Goal: Transaction & Acquisition: Download file/media

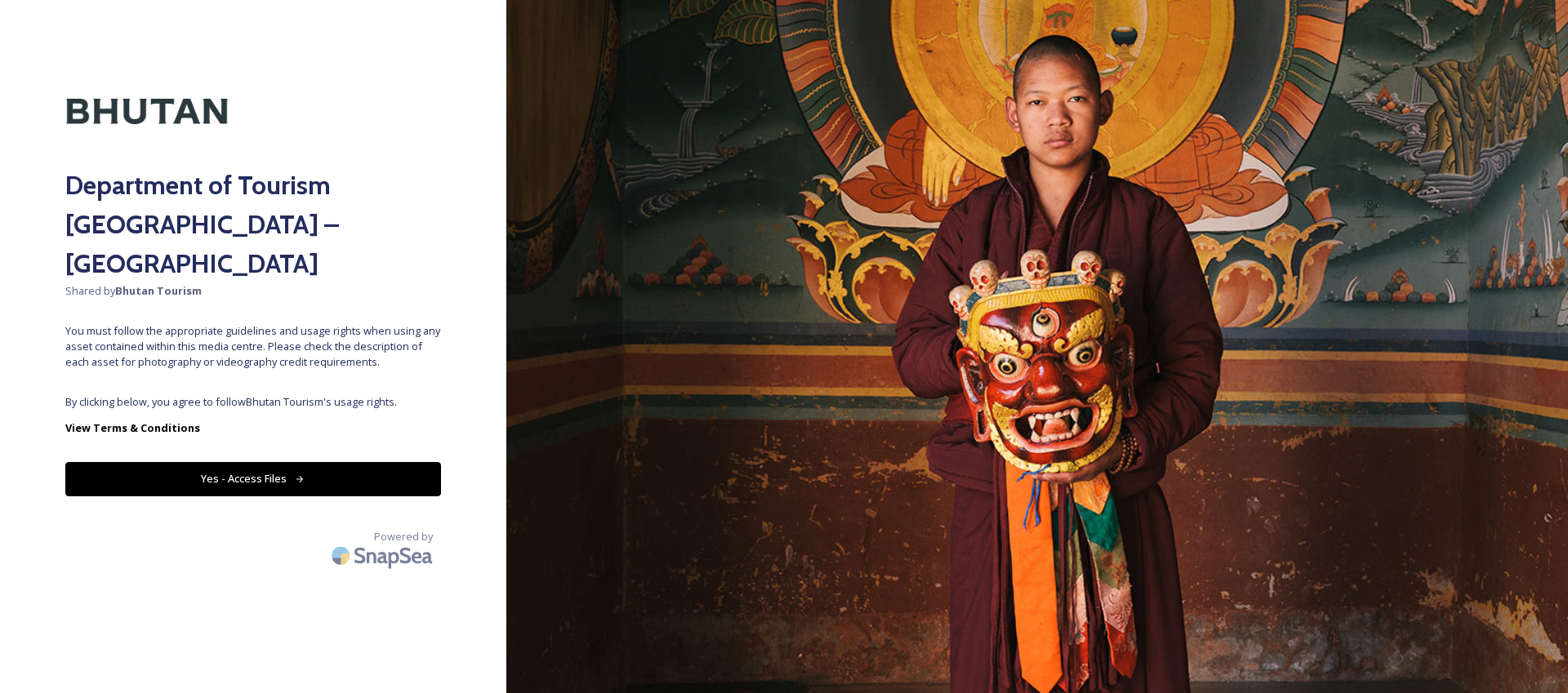
click at [376, 462] on button "Yes - Access Files" at bounding box center [253, 479] width 375 height 34
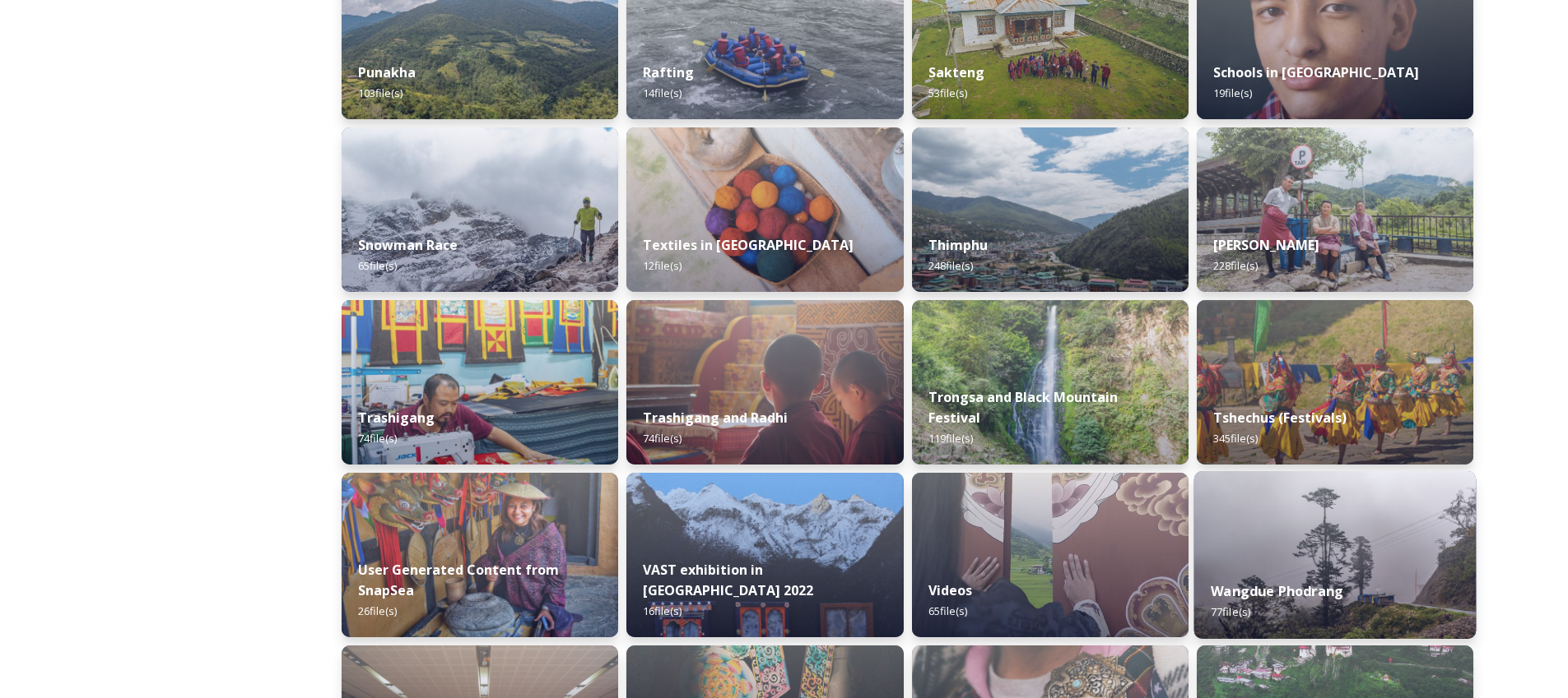
scroll to position [1380, 0]
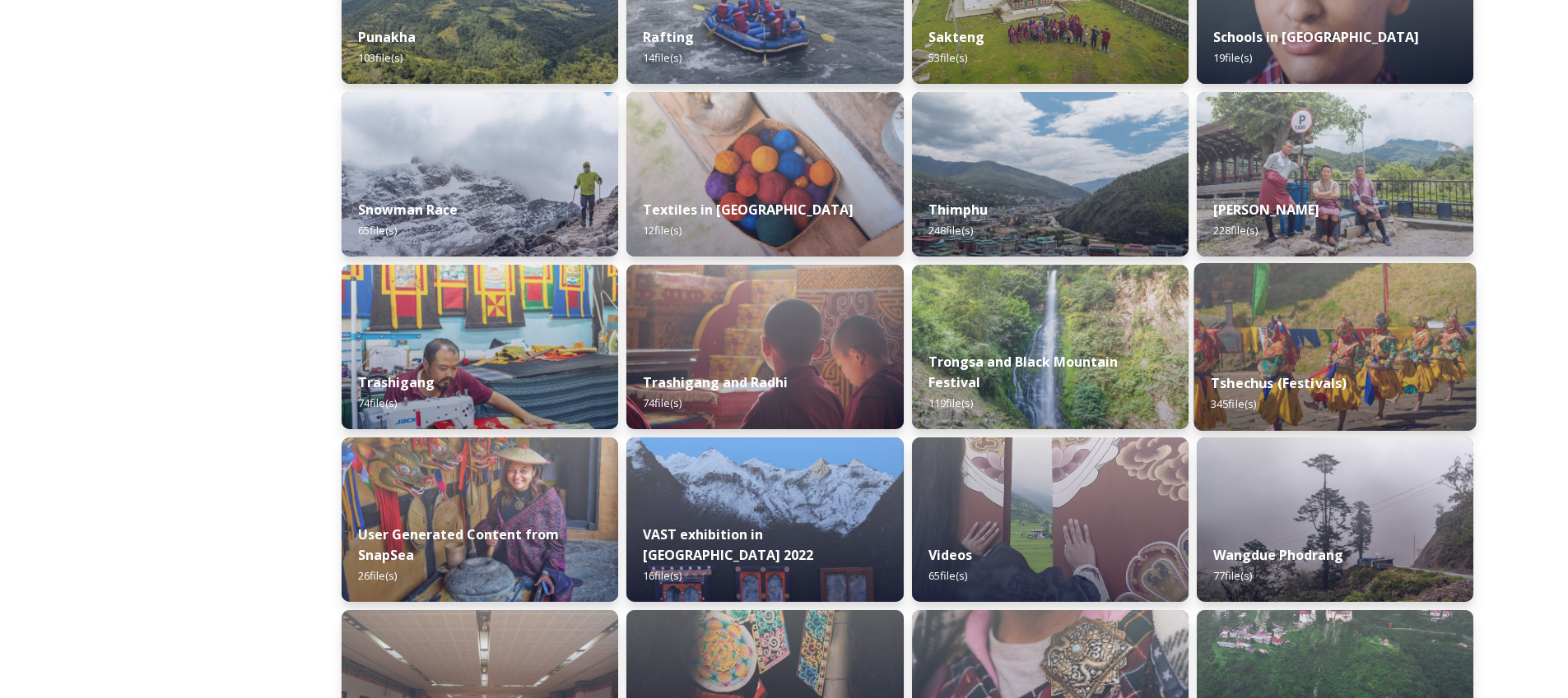
click at [1327, 361] on div "Tshechus (Festivals) 345 file(s)" at bounding box center [1334, 393] width 282 height 75
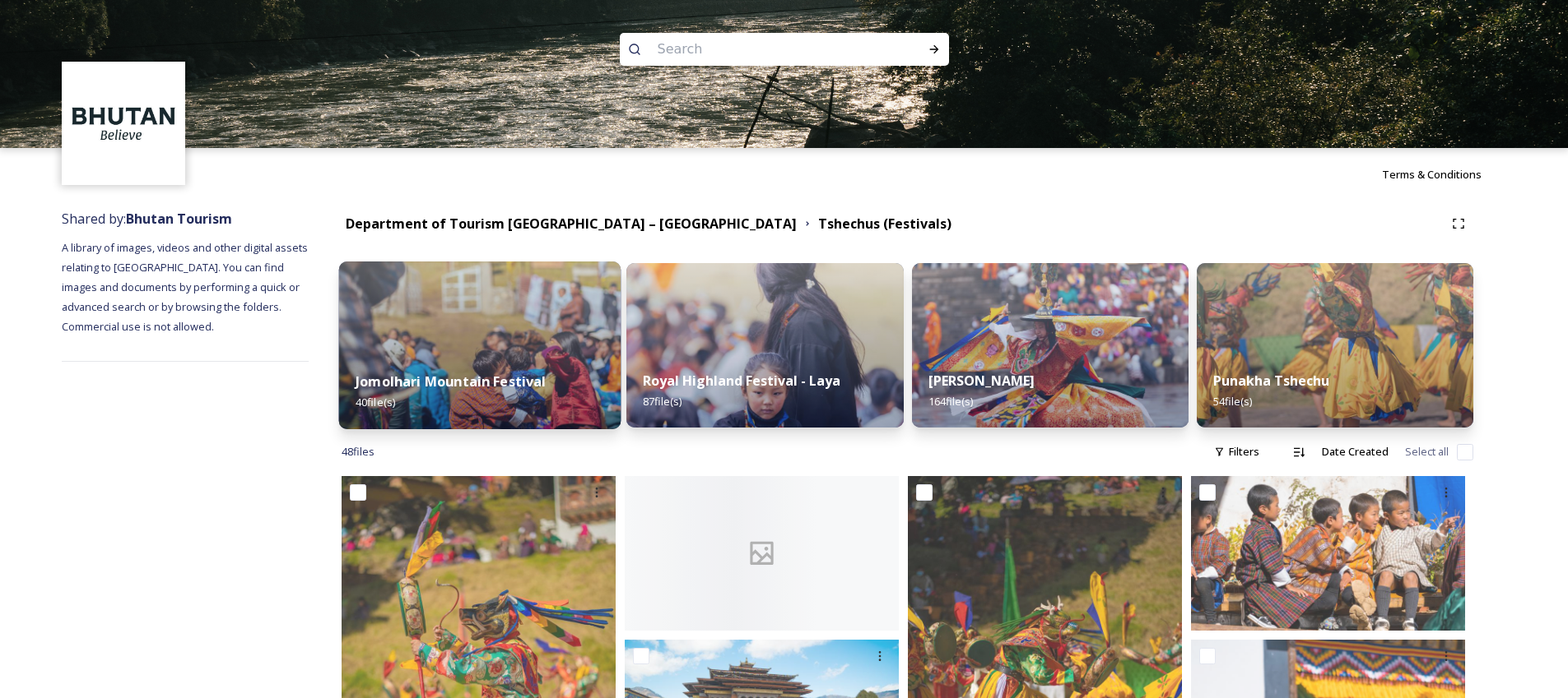
click at [509, 301] on img at bounding box center [480, 345] width 282 height 168
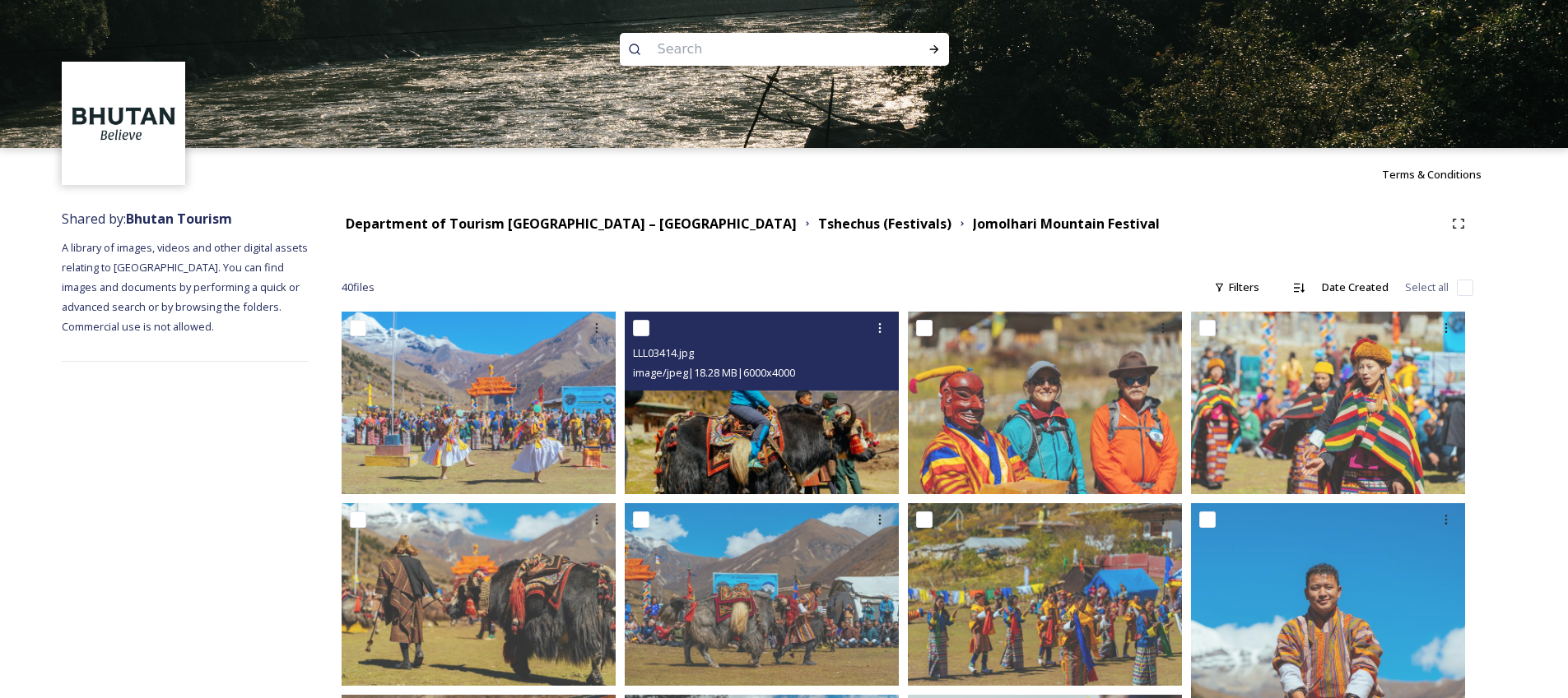
click at [790, 408] on img at bounding box center [762, 403] width 274 height 183
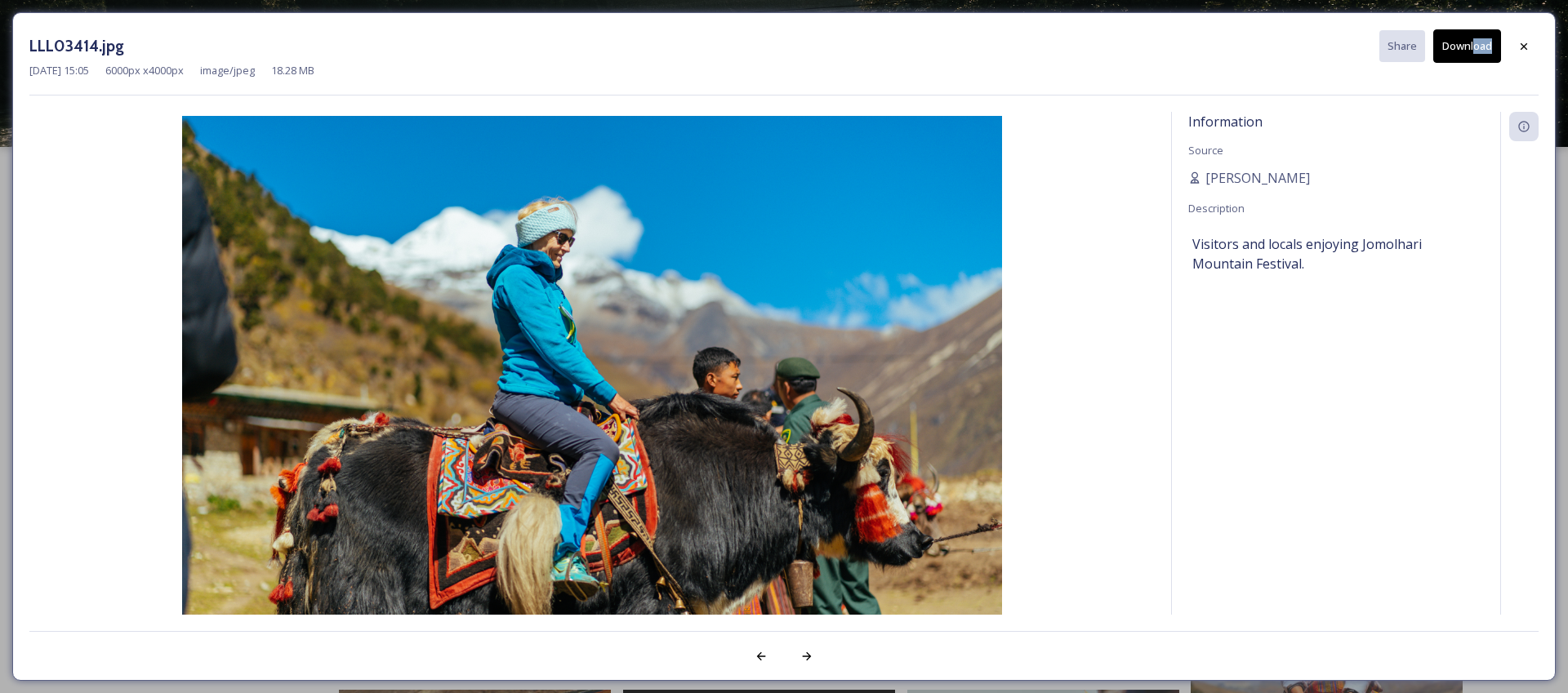
drag, startPoint x: 1523, startPoint y: 42, endPoint x: 1472, endPoint y: 47, distance: 51.2
click at [1472, 47] on div "LLL03414.jpg Share Download" at bounding box center [784, 46] width 1509 height 34
click at [1472, 47] on button "Download" at bounding box center [1467, 46] width 68 height 34
click at [1522, 44] on icon at bounding box center [1524, 46] width 7 height 7
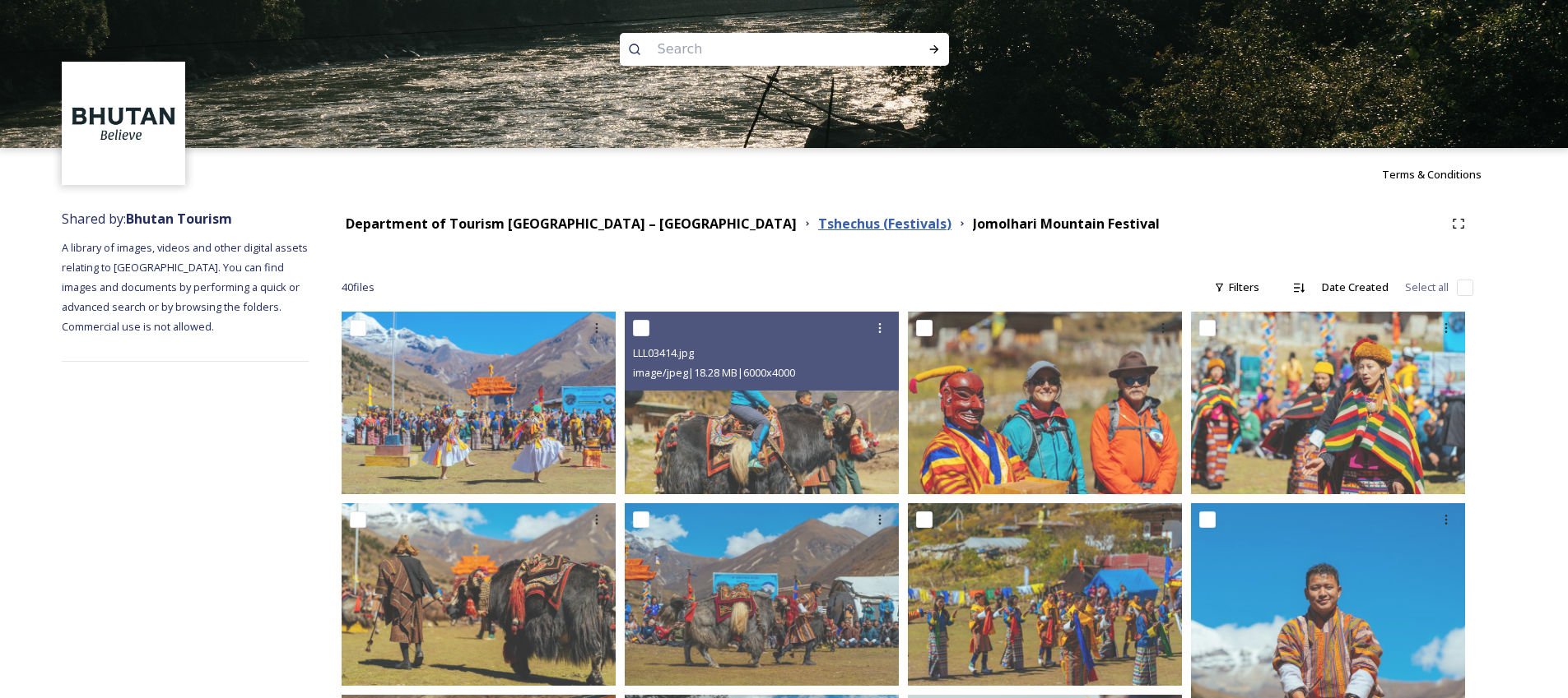
click at [818, 224] on strong "Tshechus (Festivals)" at bounding box center [885, 224] width 134 height 18
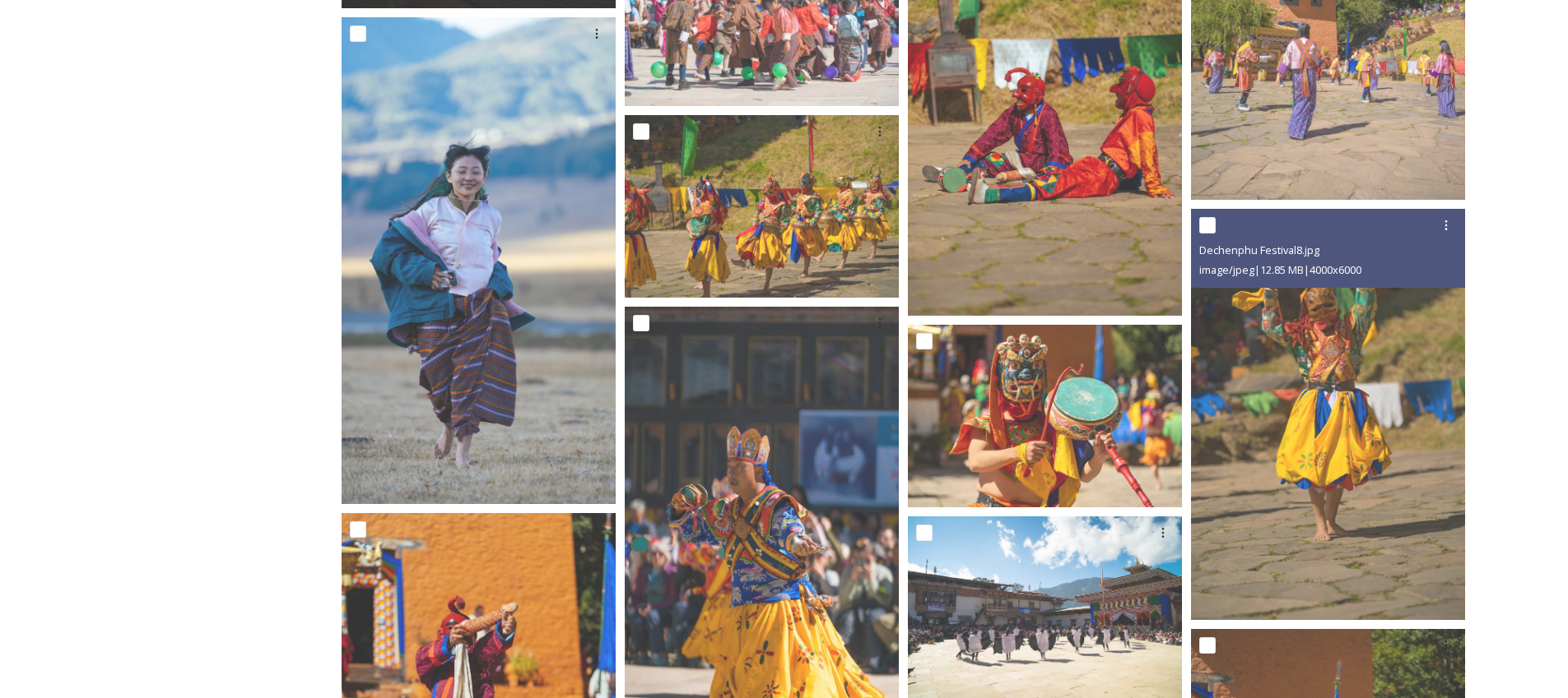
scroll to position [2743, 0]
